Goal: Transaction & Acquisition: Purchase product/service

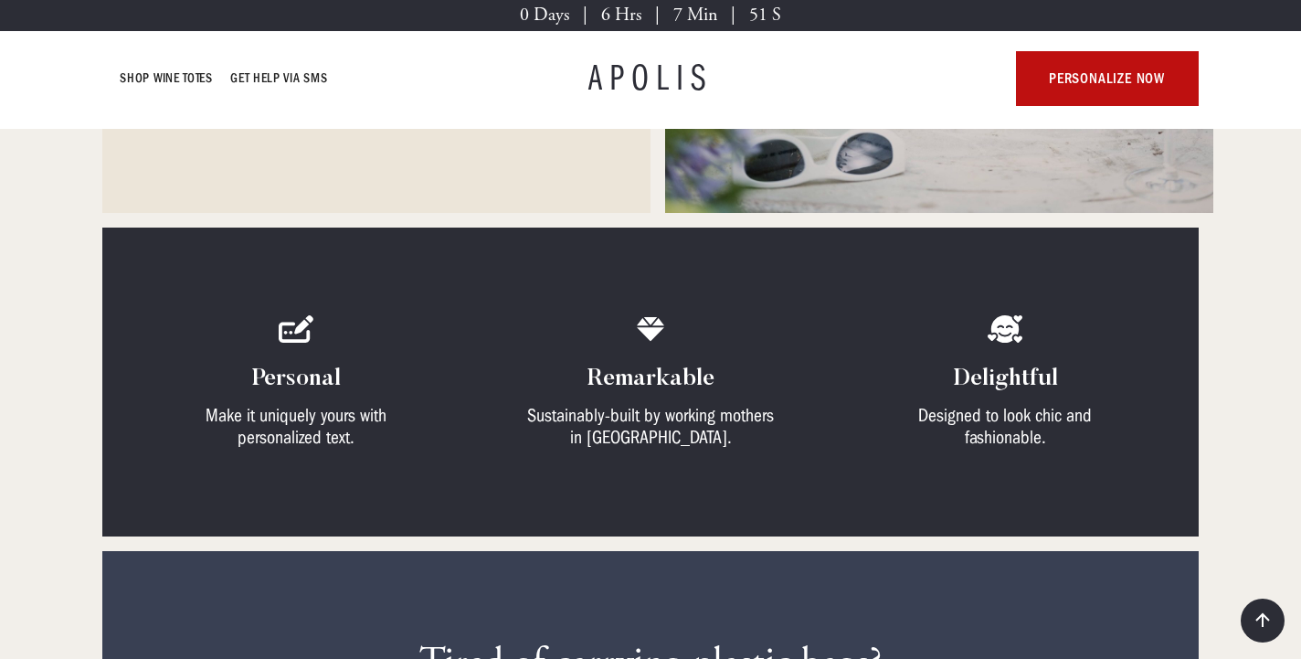
scroll to position [438, 0]
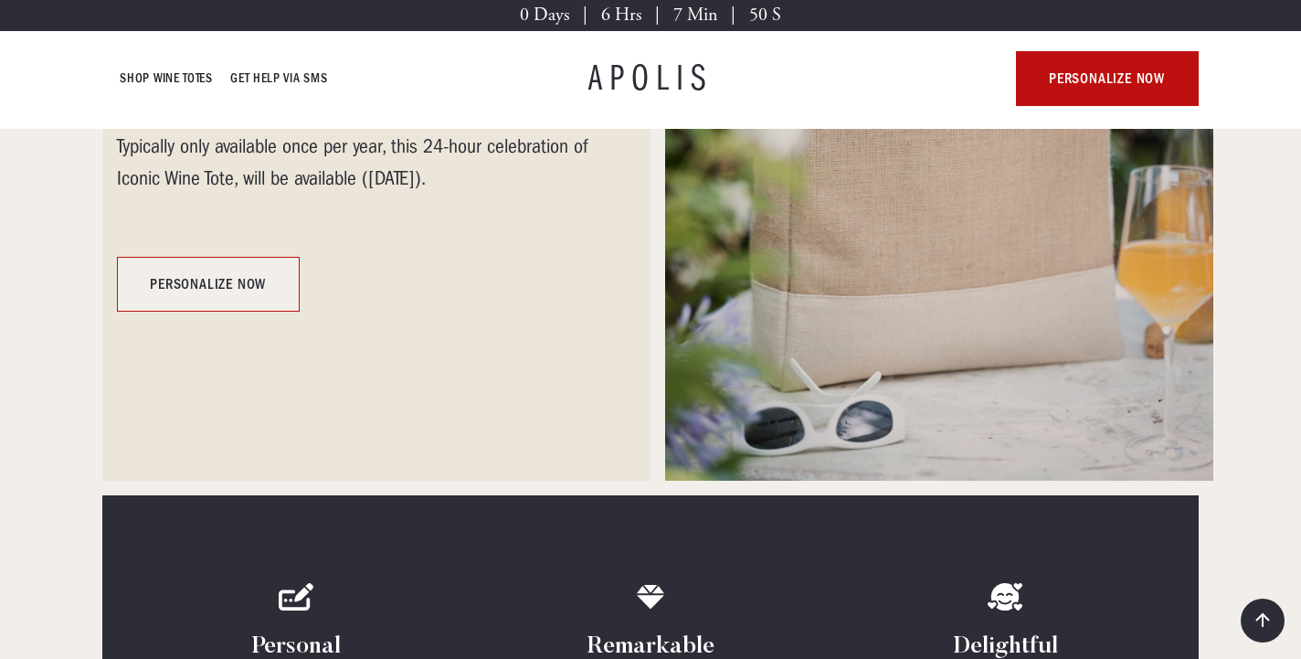
click at [227, 282] on link "personalize now" at bounding box center [208, 284] width 183 height 55
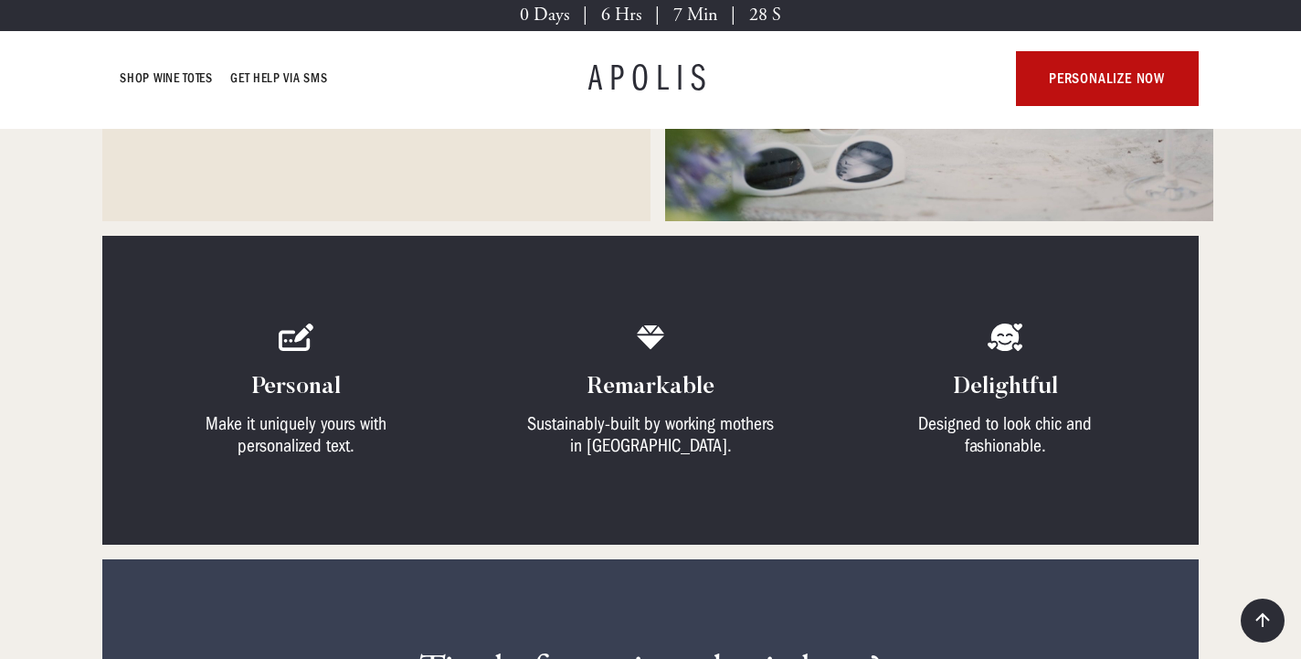
scroll to position [655, 0]
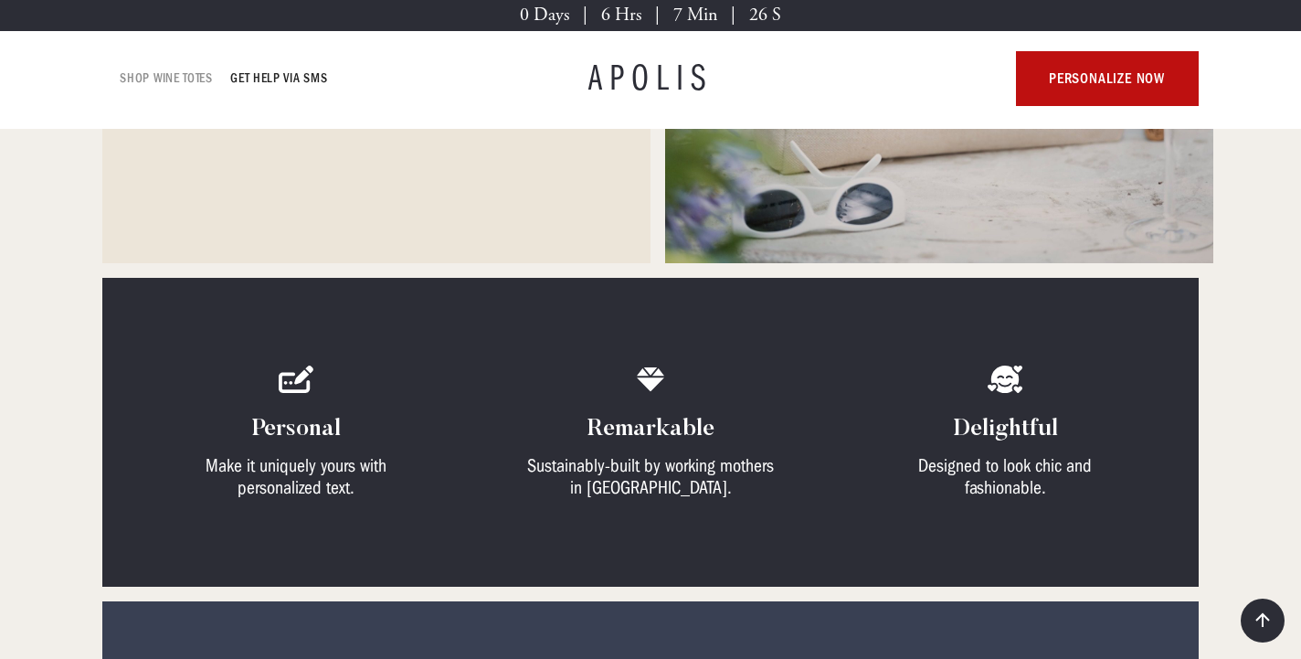
click at [175, 82] on link "Shop Wine Totes" at bounding box center [167, 79] width 92 height 22
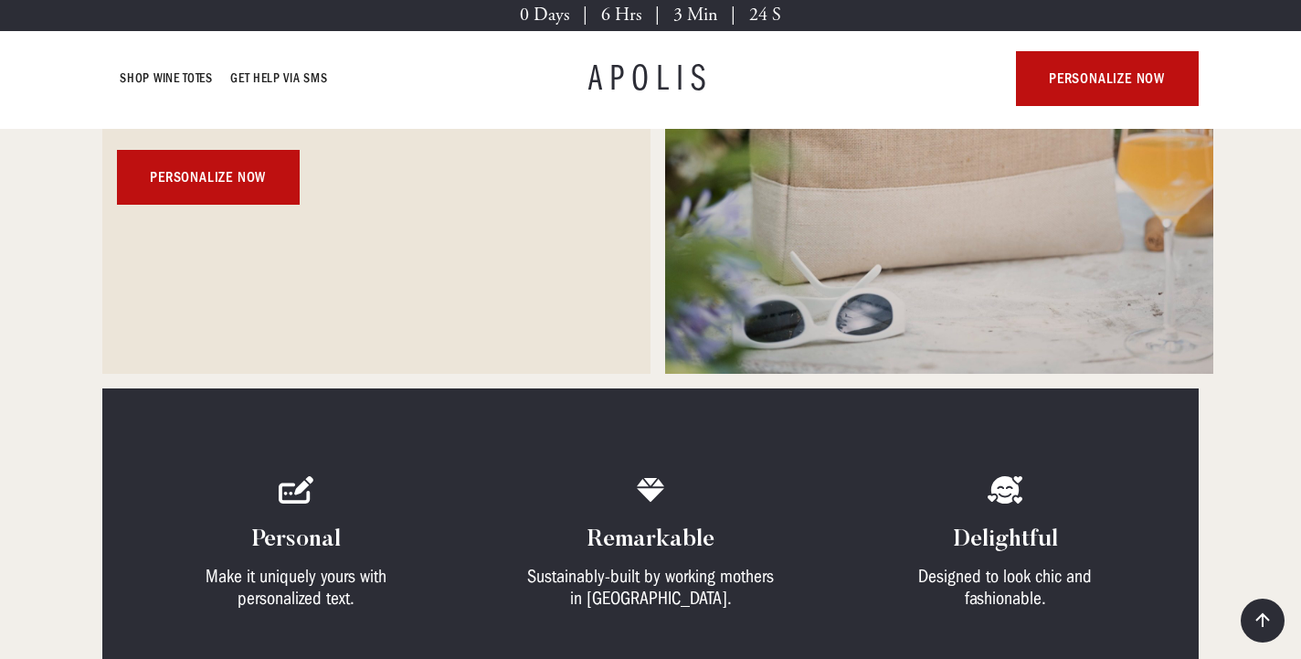
scroll to position [530, 0]
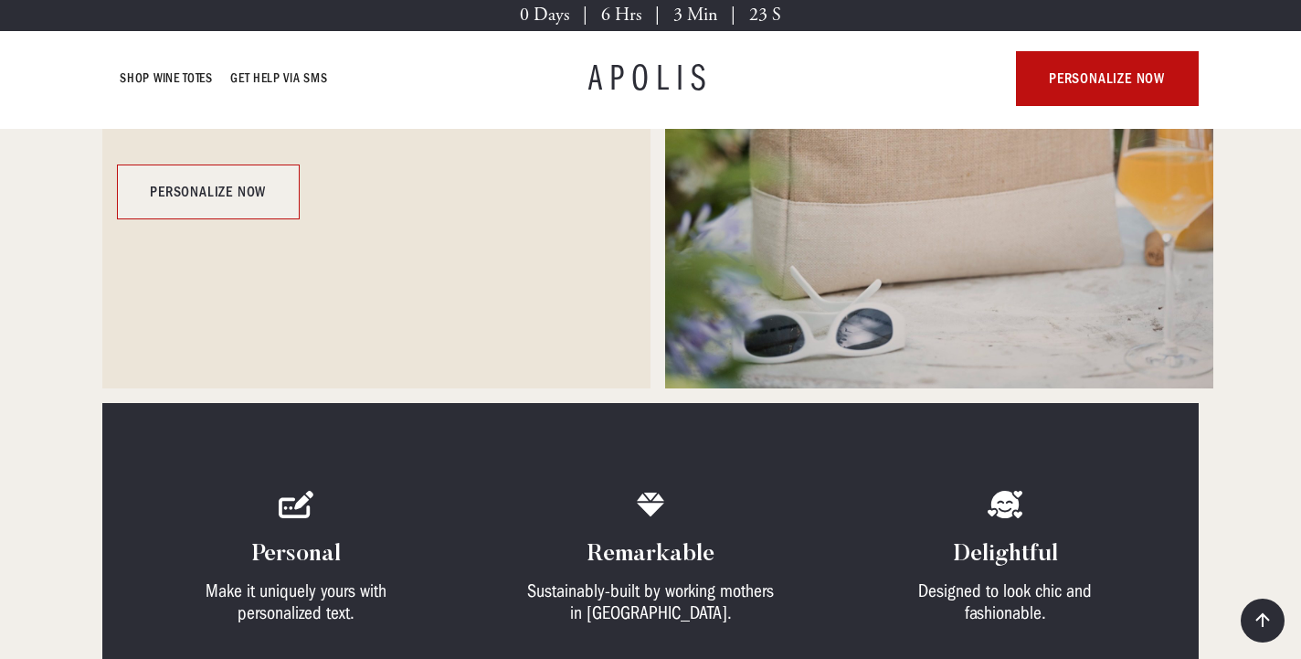
click at [154, 192] on link "personalize now" at bounding box center [208, 191] width 183 height 55
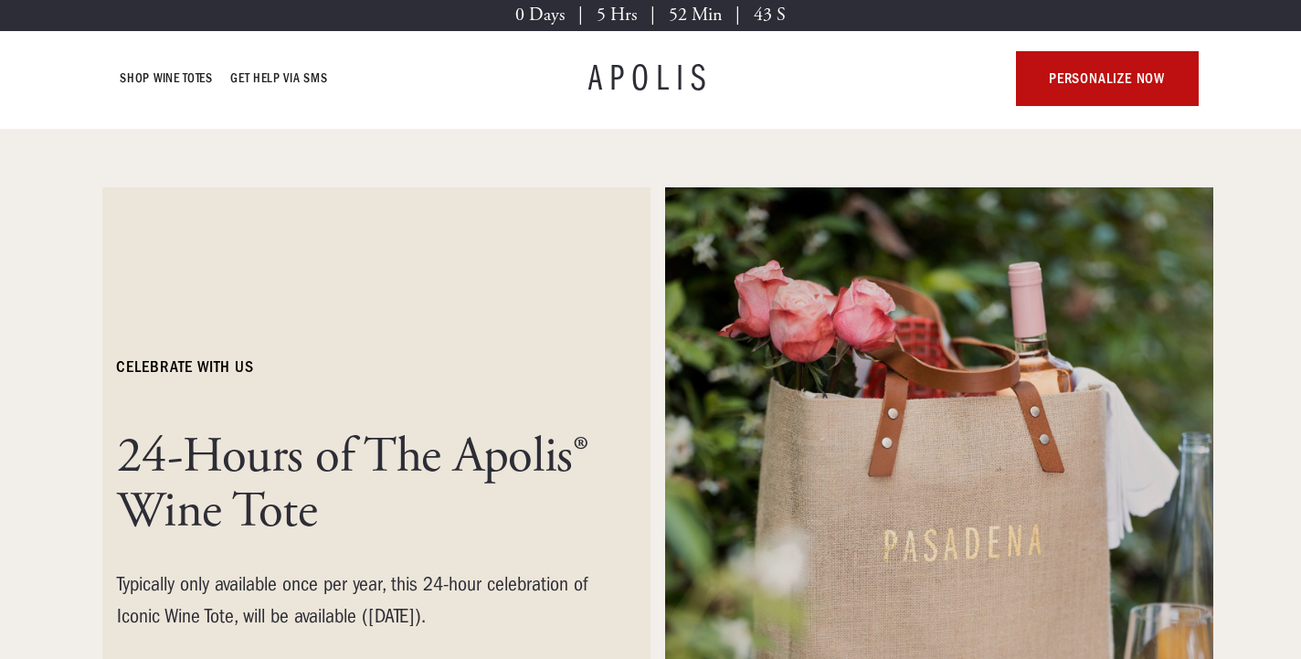
scroll to position [15, 0]
